Goal: Task Accomplishment & Management: Manage account settings

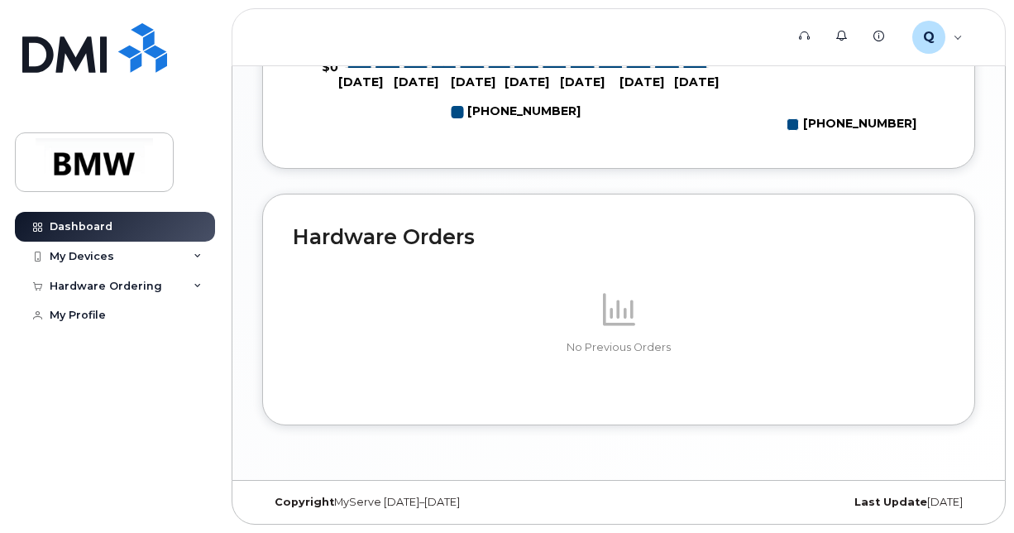
scroll to position [955, 0]
click at [138, 256] on div "My Devices" at bounding box center [115, 257] width 200 height 30
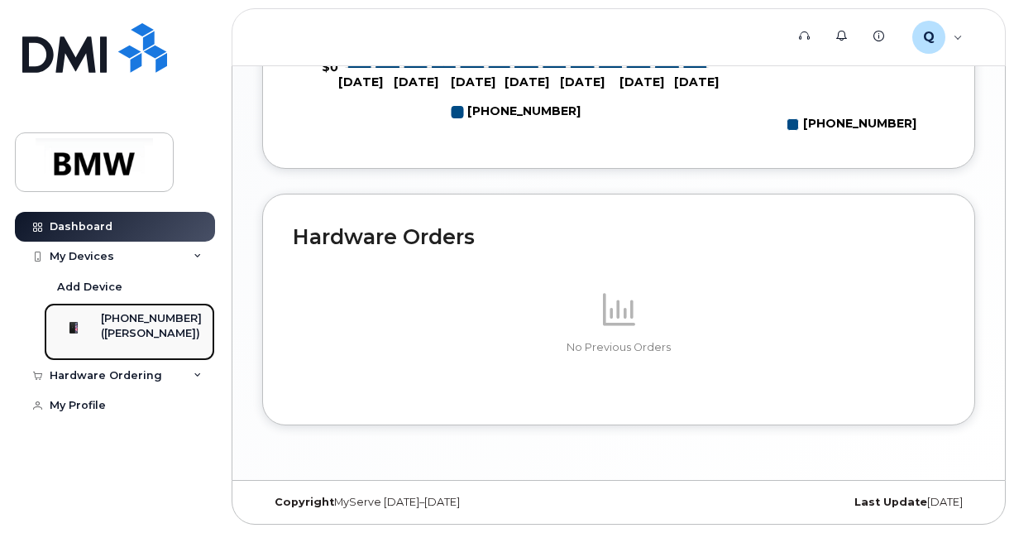
click at [137, 324] on div "[PHONE_NUMBER]" at bounding box center [151, 318] width 101 height 15
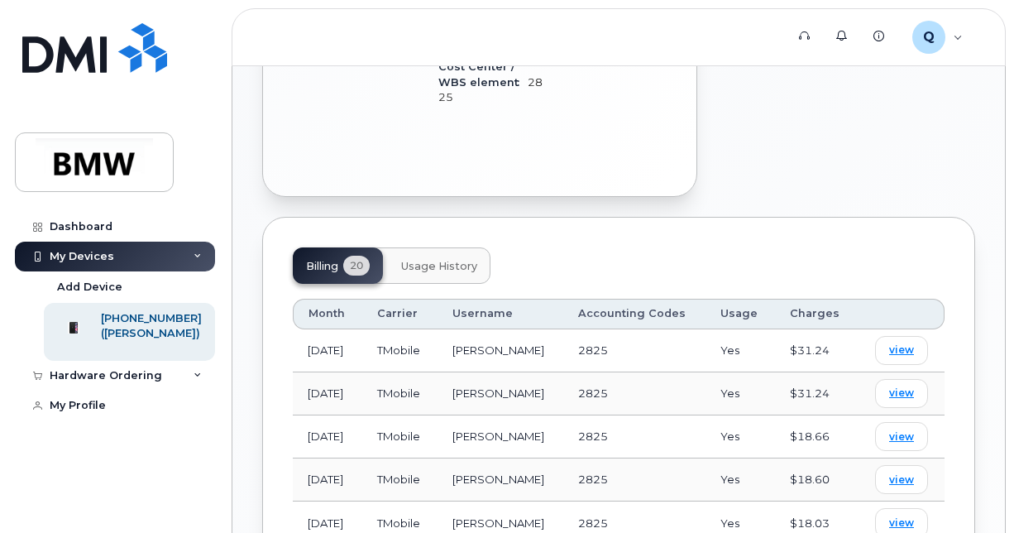
scroll to position [813, 0]
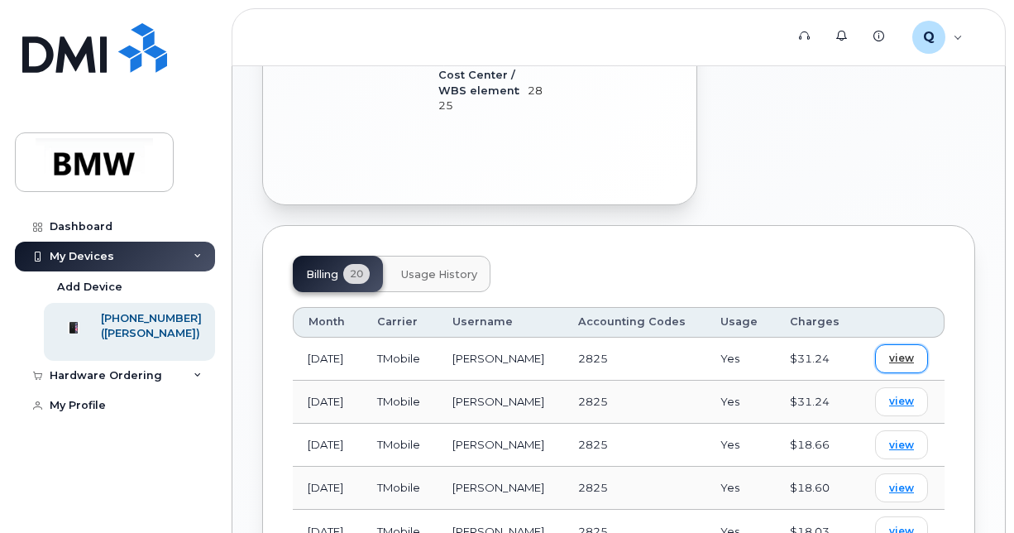
click at [907, 351] on span "view" at bounding box center [901, 358] width 25 height 15
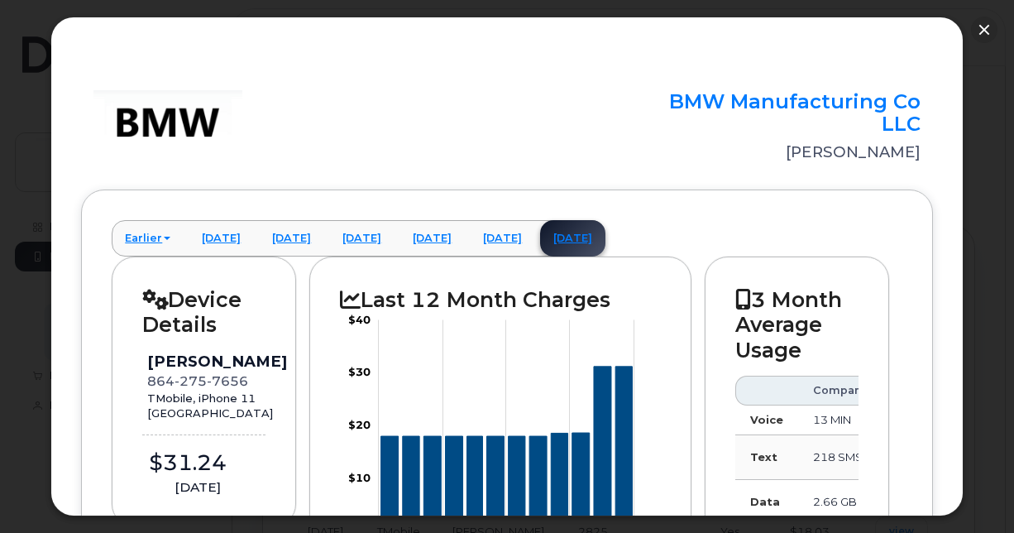
drag, startPoint x: 955, startPoint y: 147, endPoint x: 950, endPoint y: 173, distance: 26.3
click at [950, 175] on div "× BMW Manufacturing Co LLC [PERSON_NAME] Earlier [DATE] [DATE] [DATE] [DATE] [D…" at bounding box center [506, 267] width 912 height 500
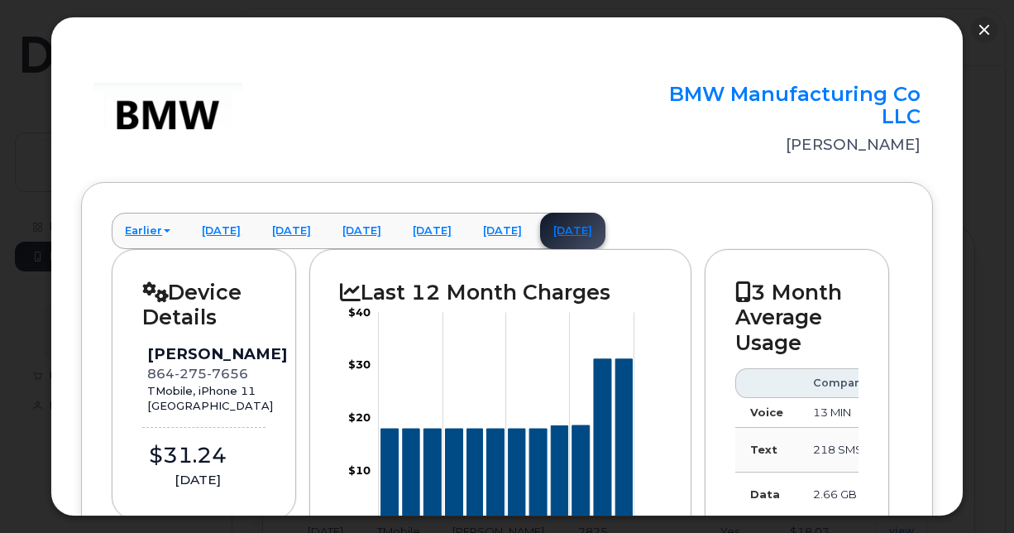
scroll to position [0, 0]
